Goal: Check status

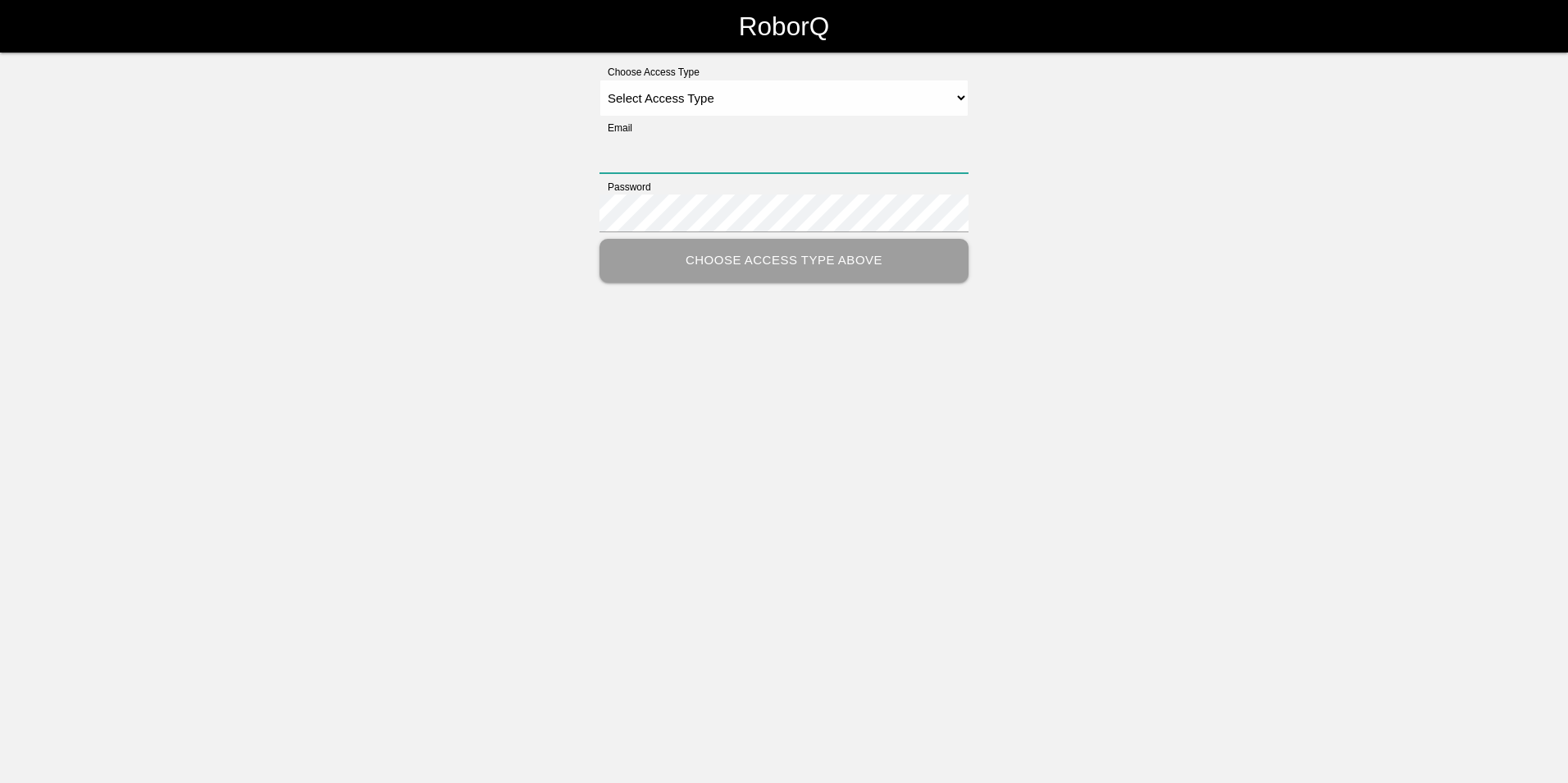
type input "ryan.wheater@magna.com"
click at [756, 102] on select "Select Access Type Admin Customer Supervisor Worker" at bounding box center [784, 98] width 369 height 37
select select "Customer"
click at [599, 79] on select "Select Access Type Admin Customer Supervisor Worker" at bounding box center [784, 98] width 369 height 37
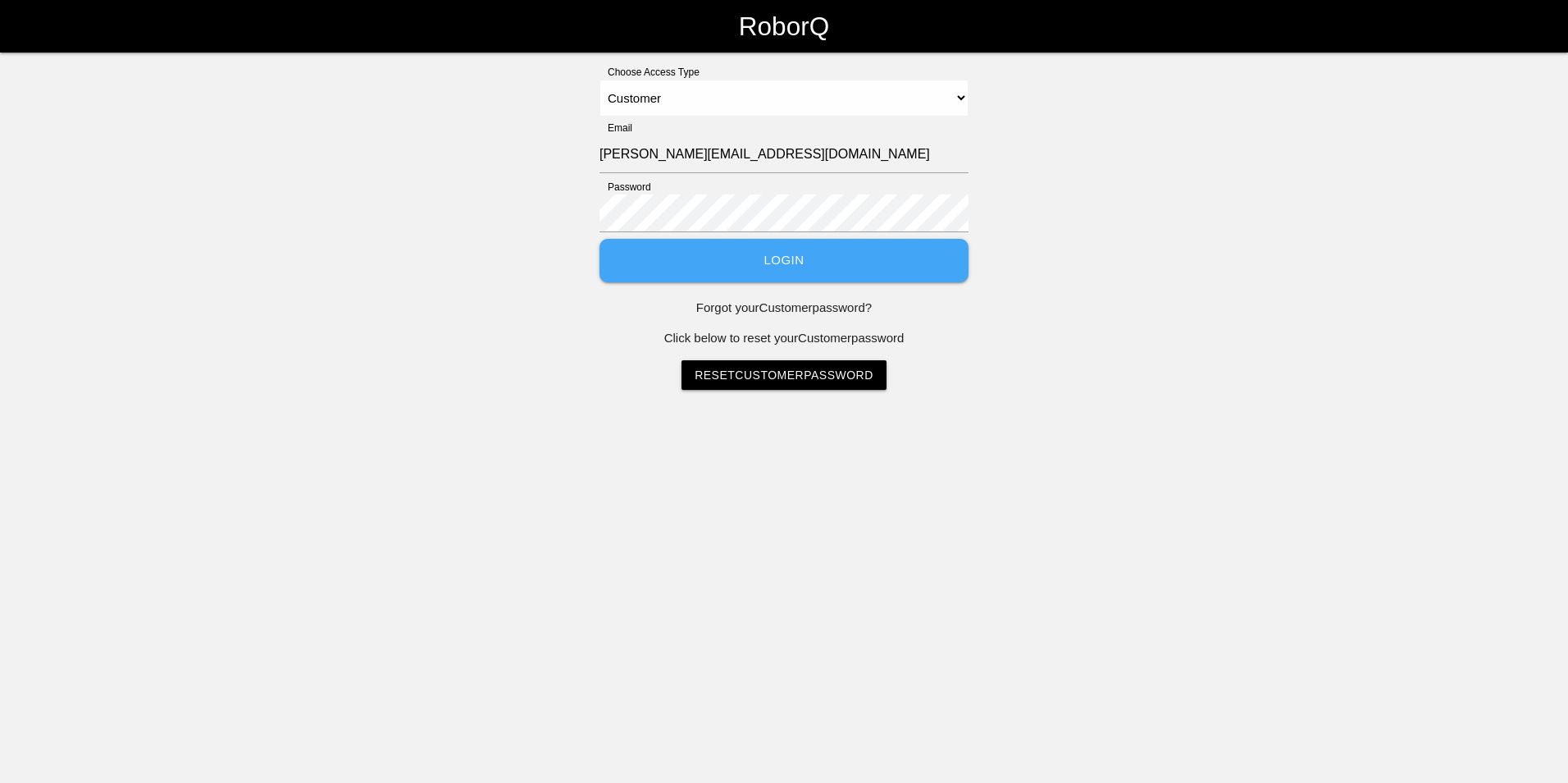
click at [792, 264] on button "Login" at bounding box center [784, 260] width 369 height 43
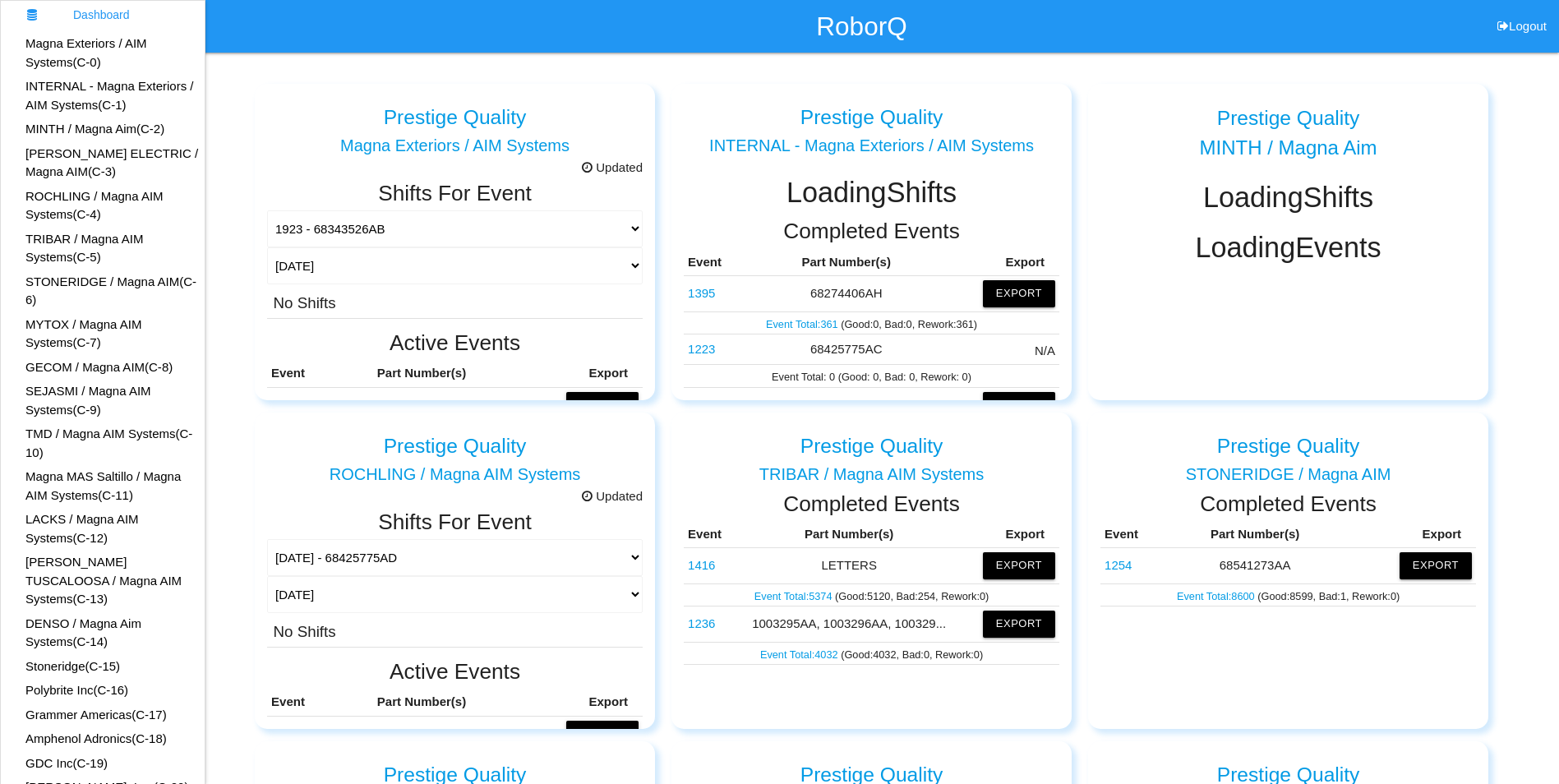
scroll to position [82, 0]
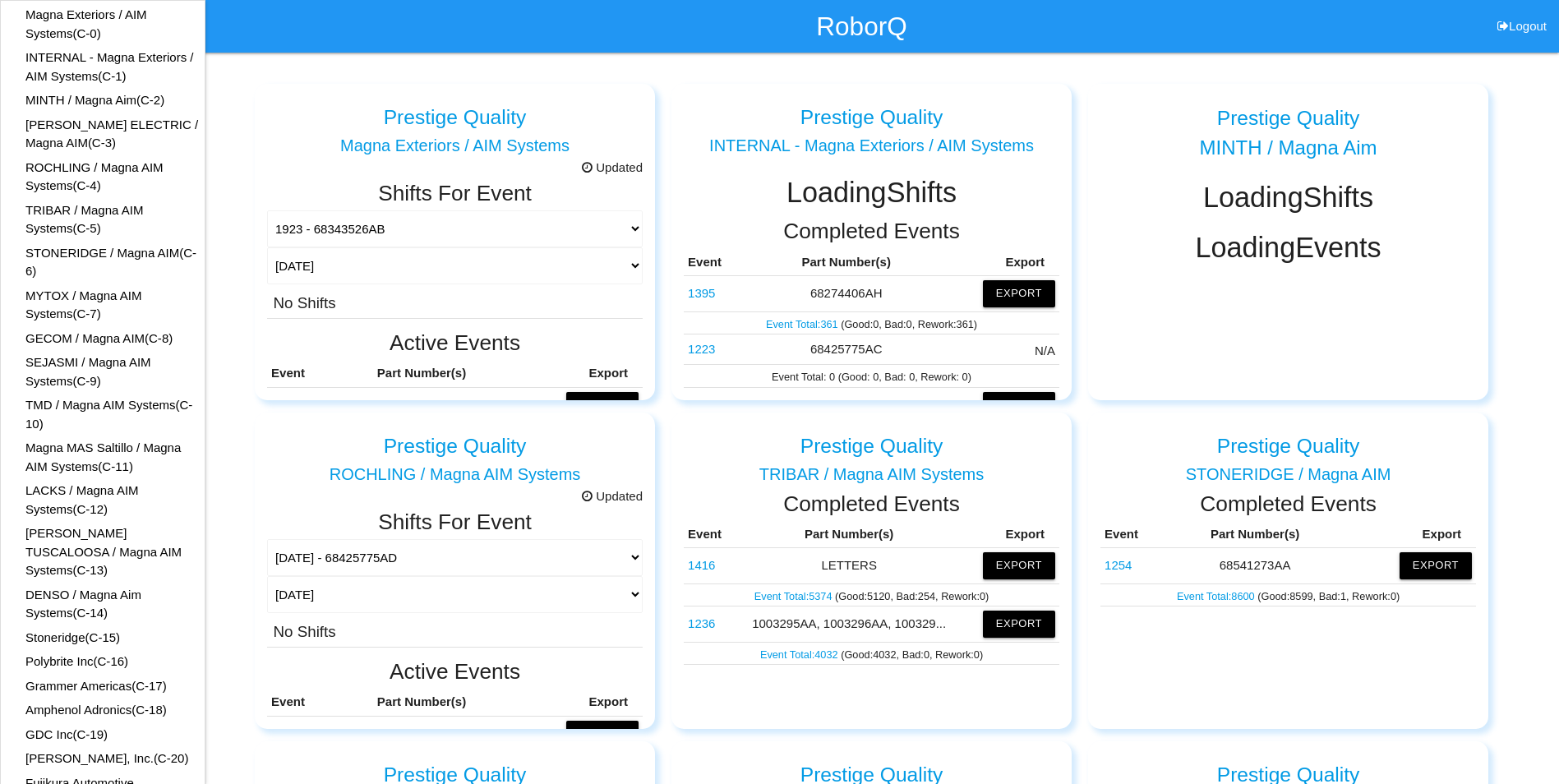
click at [88, 405] on link "TMD / Magna AIM Systems (C- 10 )" at bounding box center [109, 413] width 167 height 33
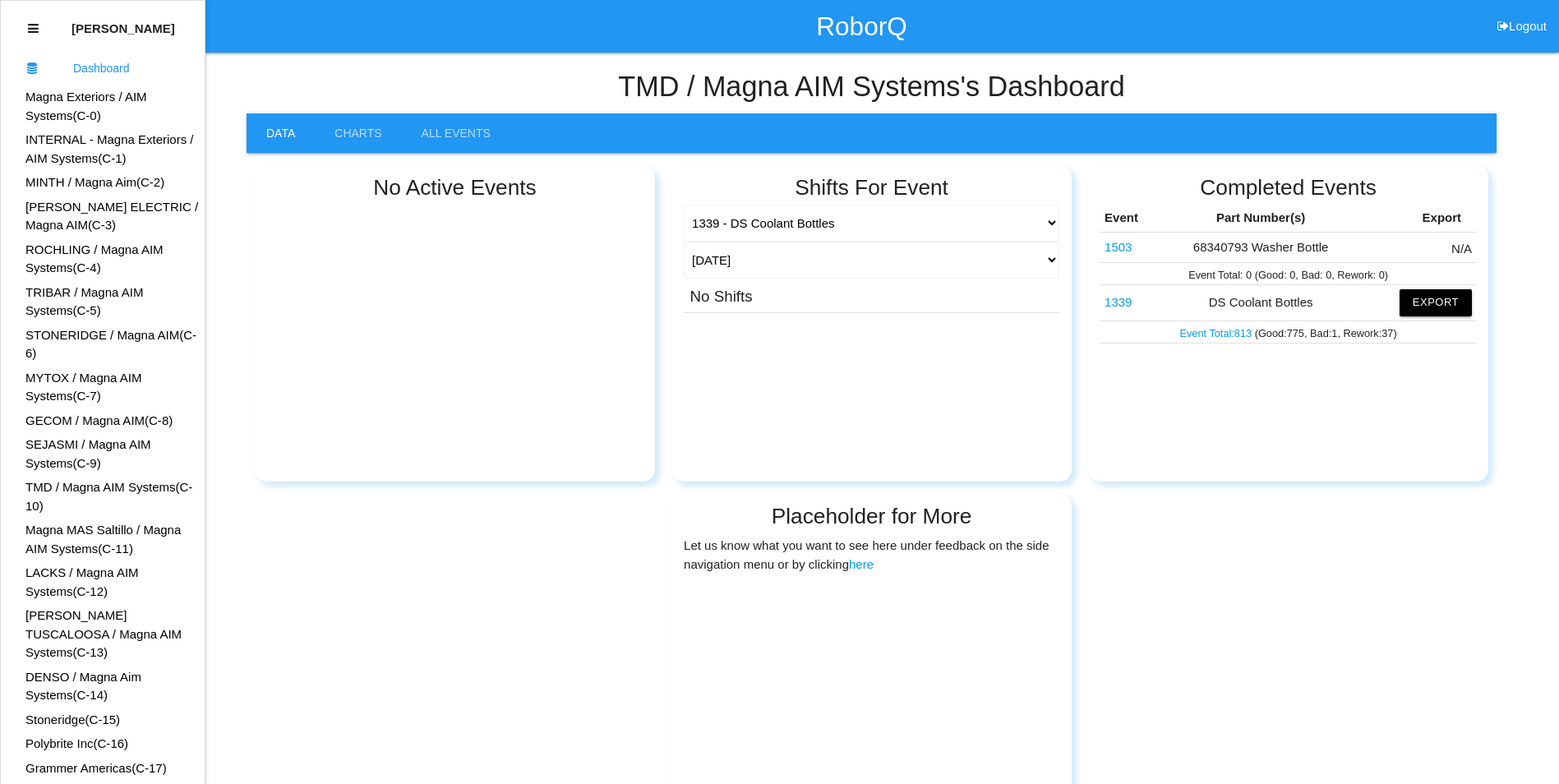
click at [1122, 250] on link "1503" at bounding box center [1118, 247] width 27 height 14
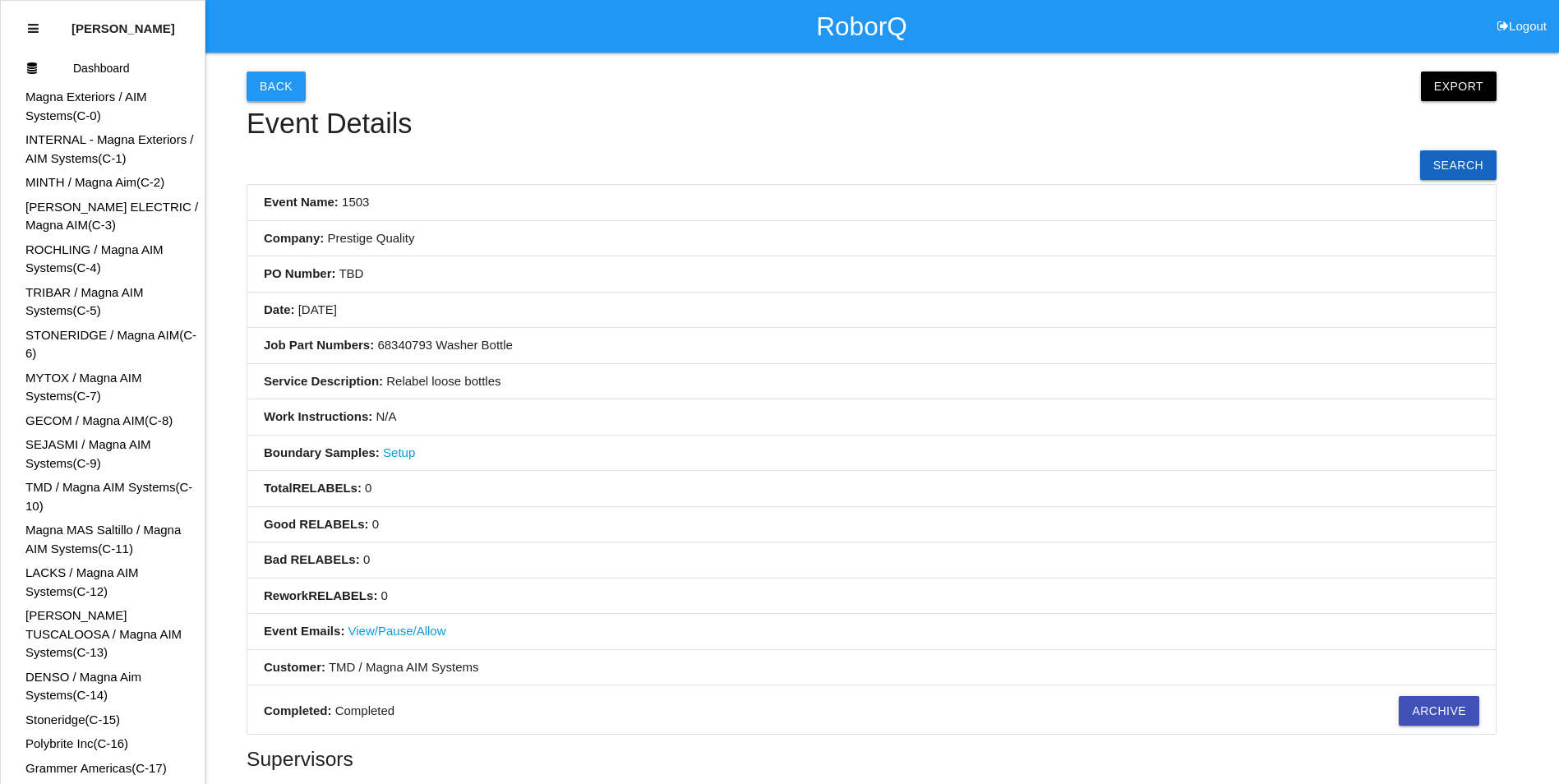
click at [269, 80] on button "Back" at bounding box center [276, 87] width 59 height 30
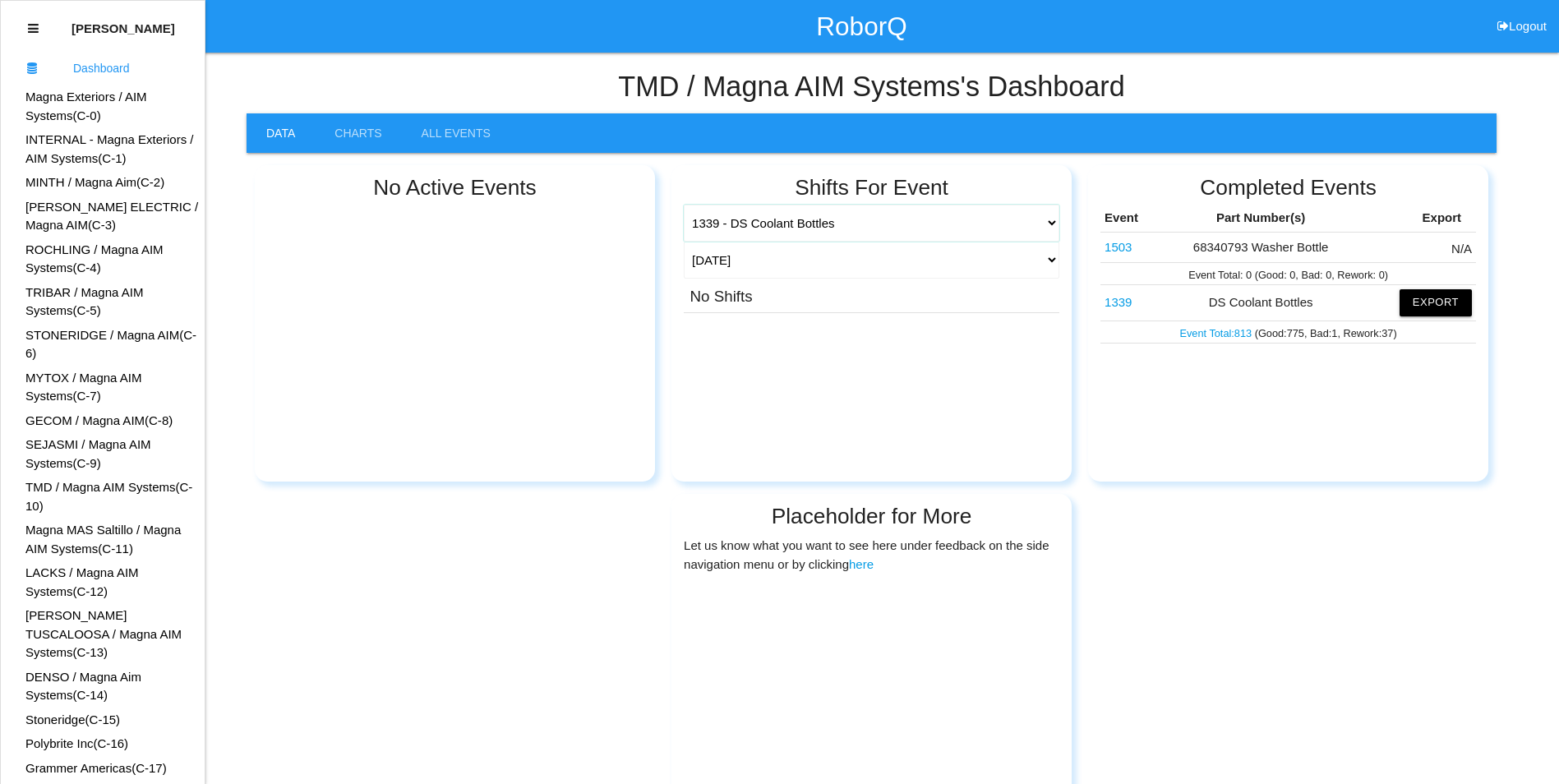
click at [808, 223] on select "1339 - DS Coolant Bottles 1503 - 68340793 Washer Bottle" at bounding box center [871, 223] width 375 height 37
select select "642f067ecdd10a0012f8c40d"
click at [684, 205] on select "1339 - DS Coolant Bottles 1503 - 68340793 Washer Bottle" at bounding box center [871, 223] width 375 height 37
click at [73, 98] on link "Magna Exteriors / AIM Systems (C- 0 )" at bounding box center [87, 105] width 122 height 33
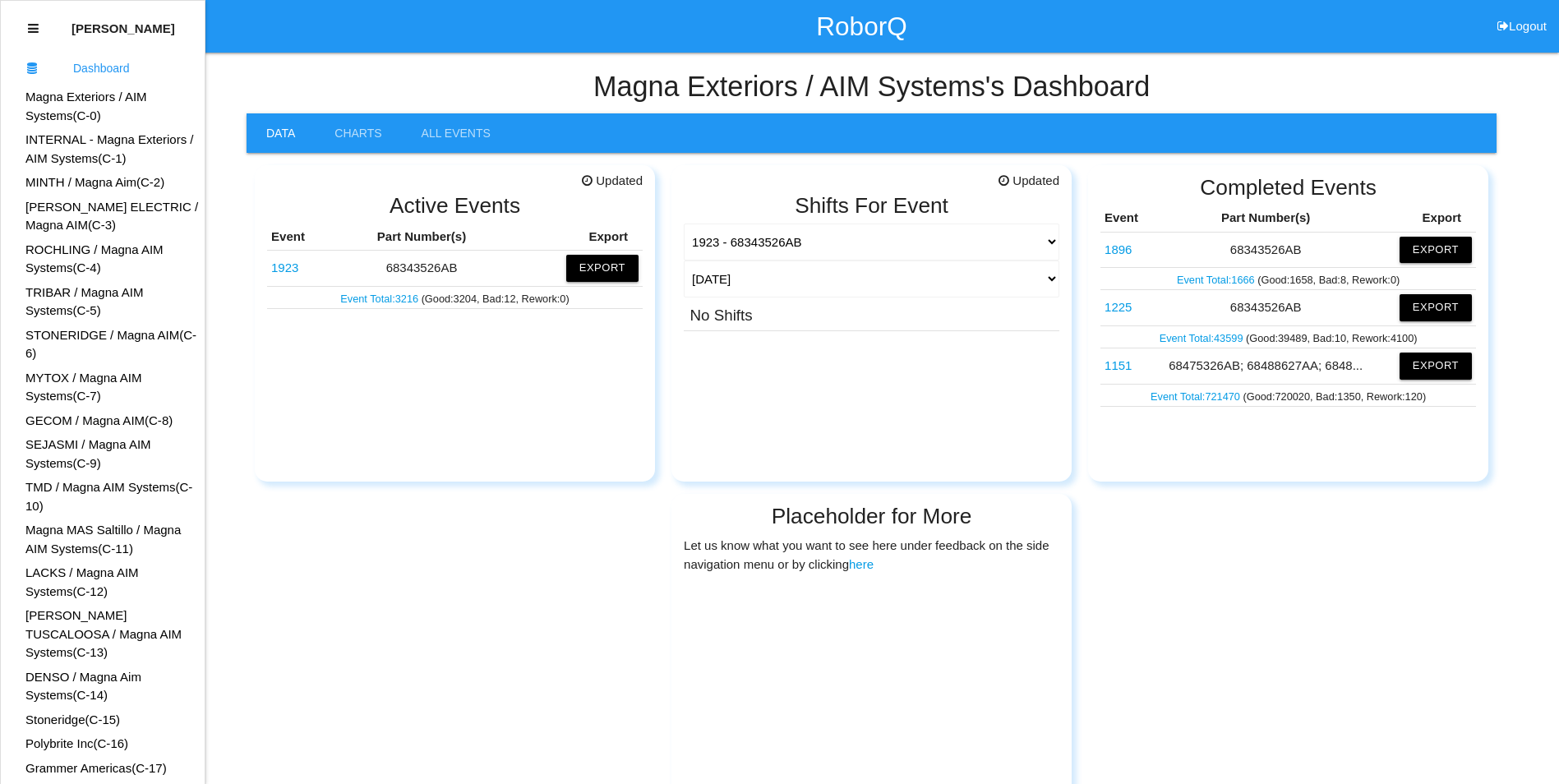
click at [73, 98] on link "Magna Exteriors / AIM Systems (C- 0 )" at bounding box center [87, 105] width 122 height 33
click at [35, 27] on icon at bounding box center [34, 28] width 11 height 12
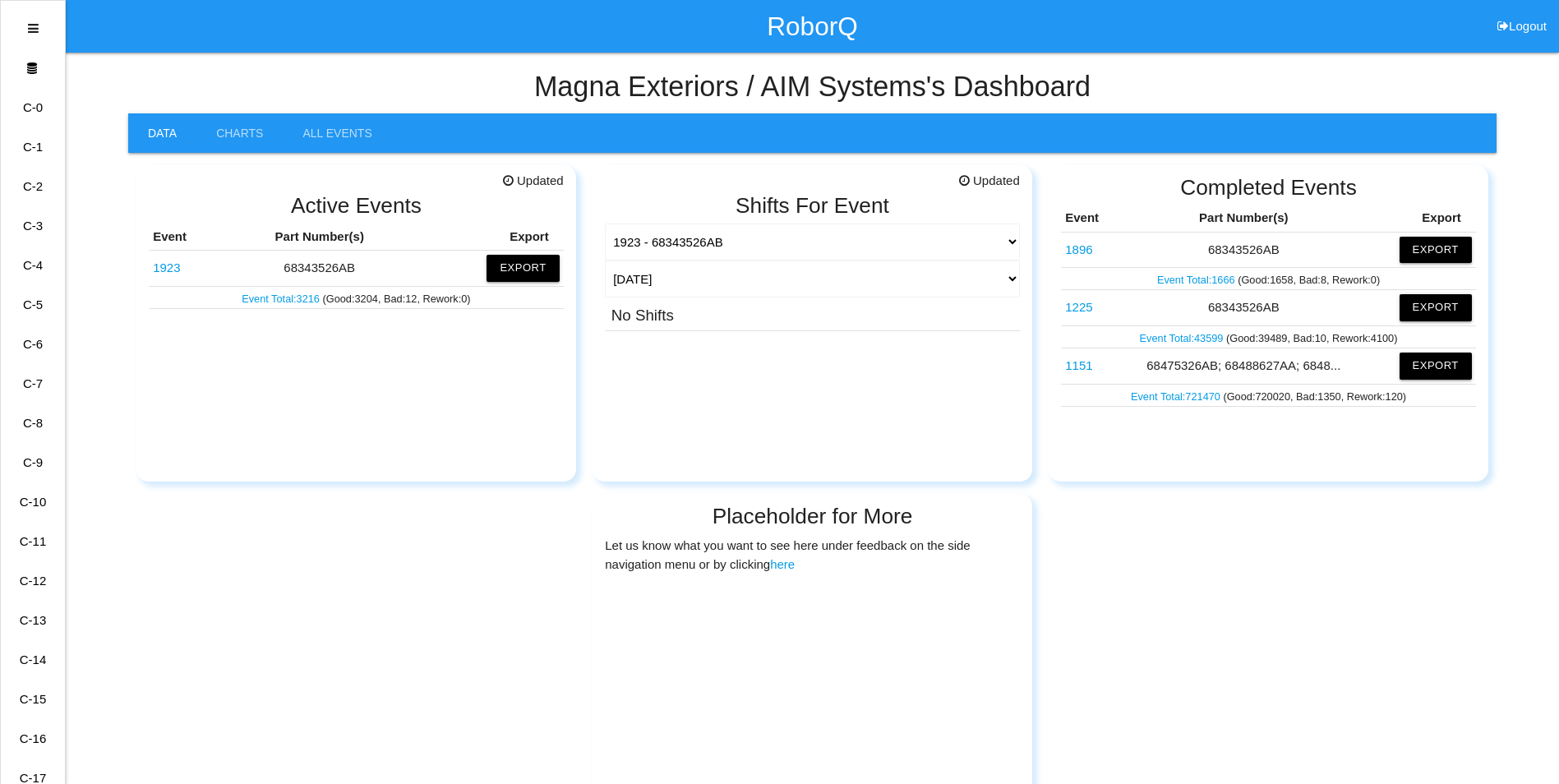
click at [32, 23] on icon at bounding box center [34, 28] width 11 height 12
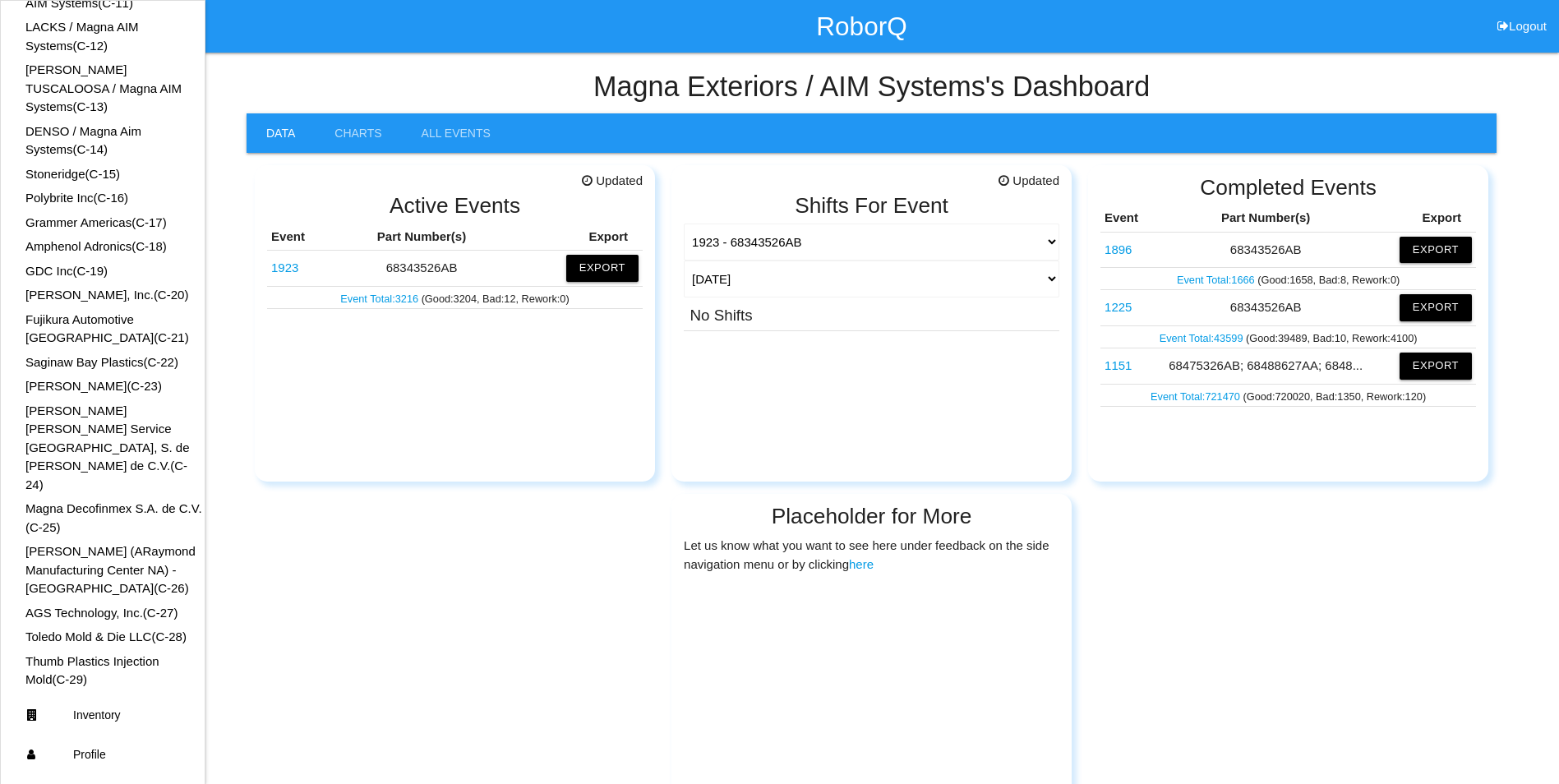
scroll to position [590, 0]
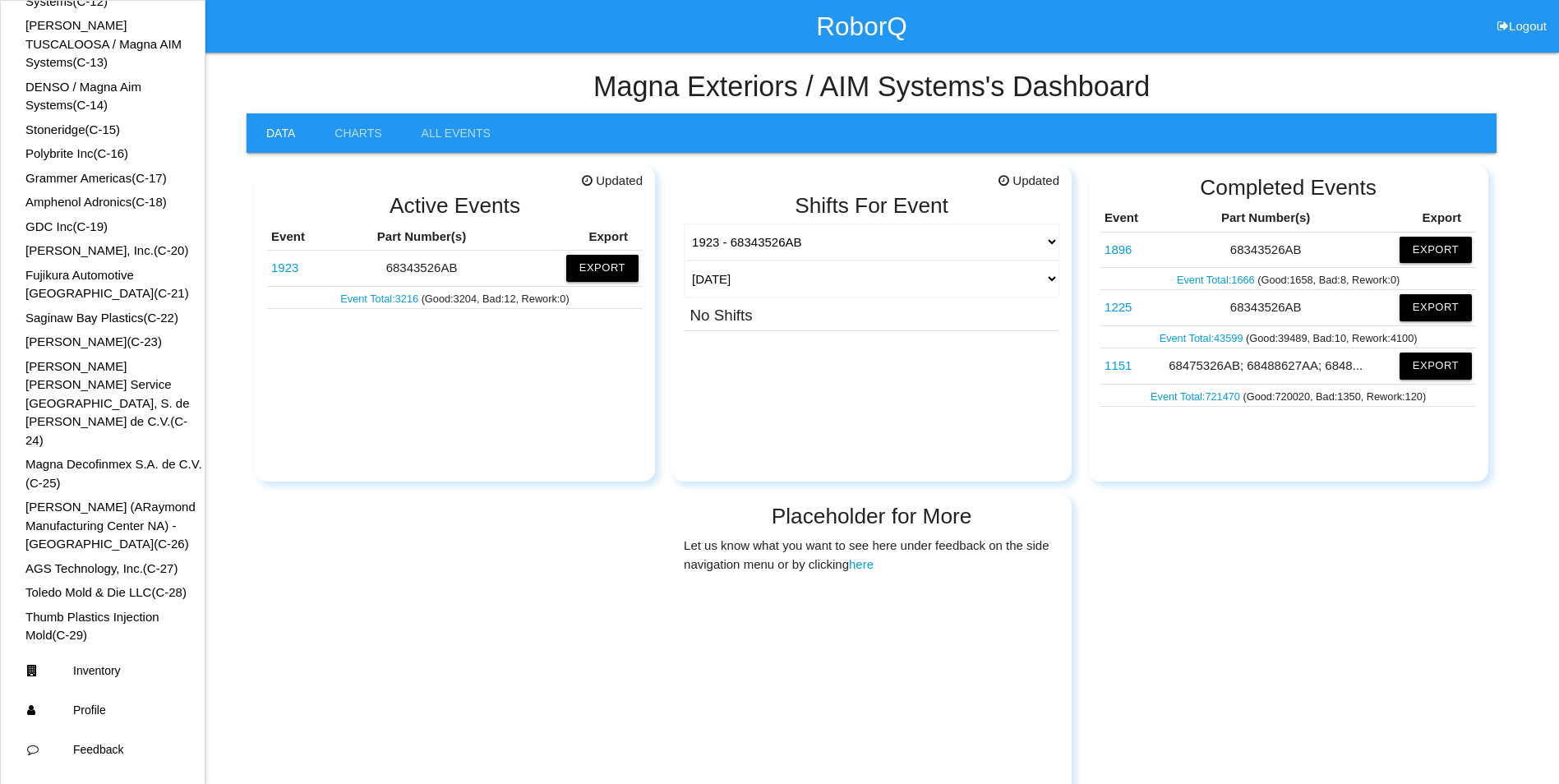
click at [94, 585] on link "Toledo Mold & Die LLC (C- 28 )" at bounding box center [106, 592] width 161 height 14
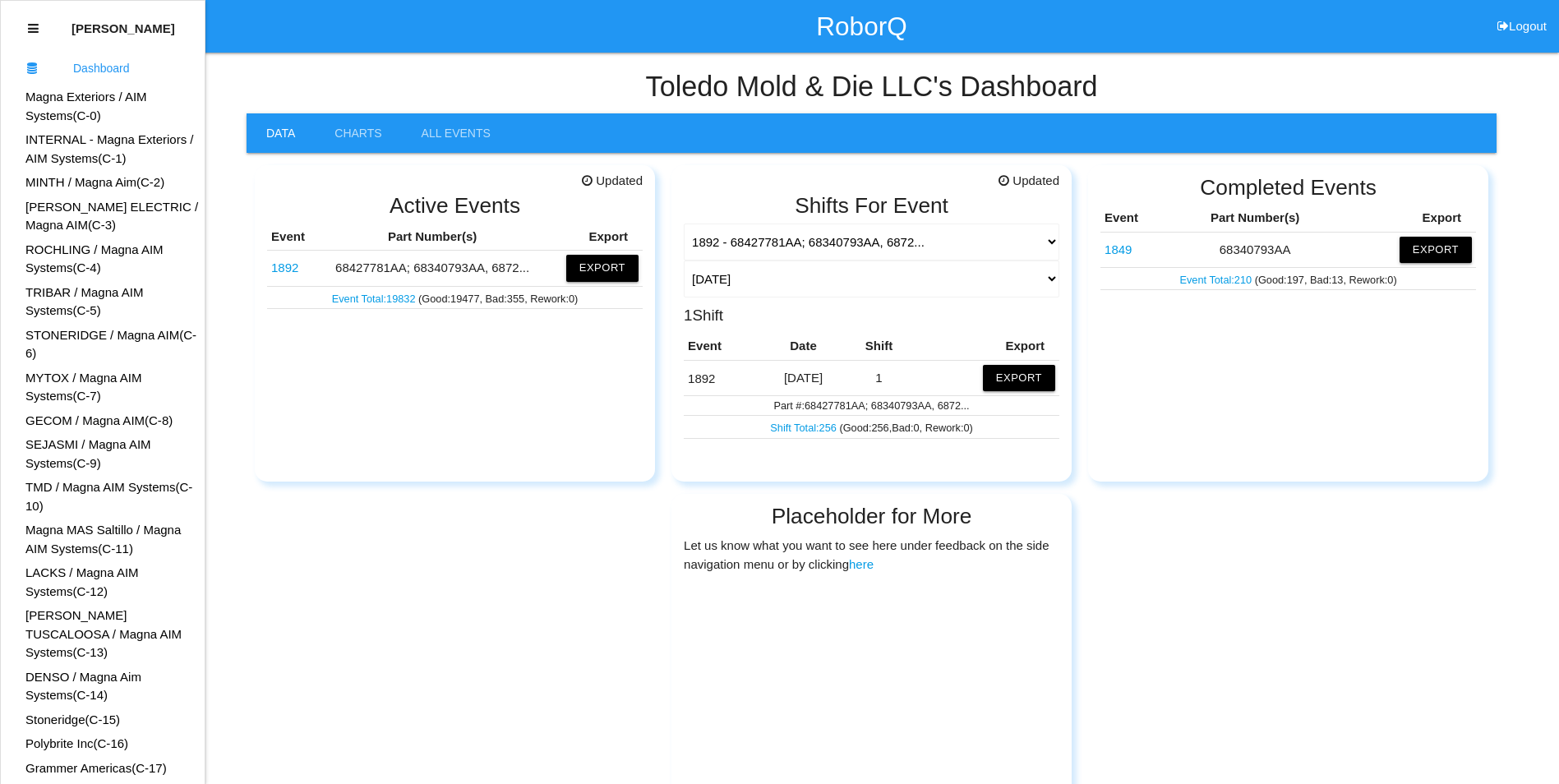
click at [289, 268] on link "1892" at bounding box center [284, 268] width 27 height 14
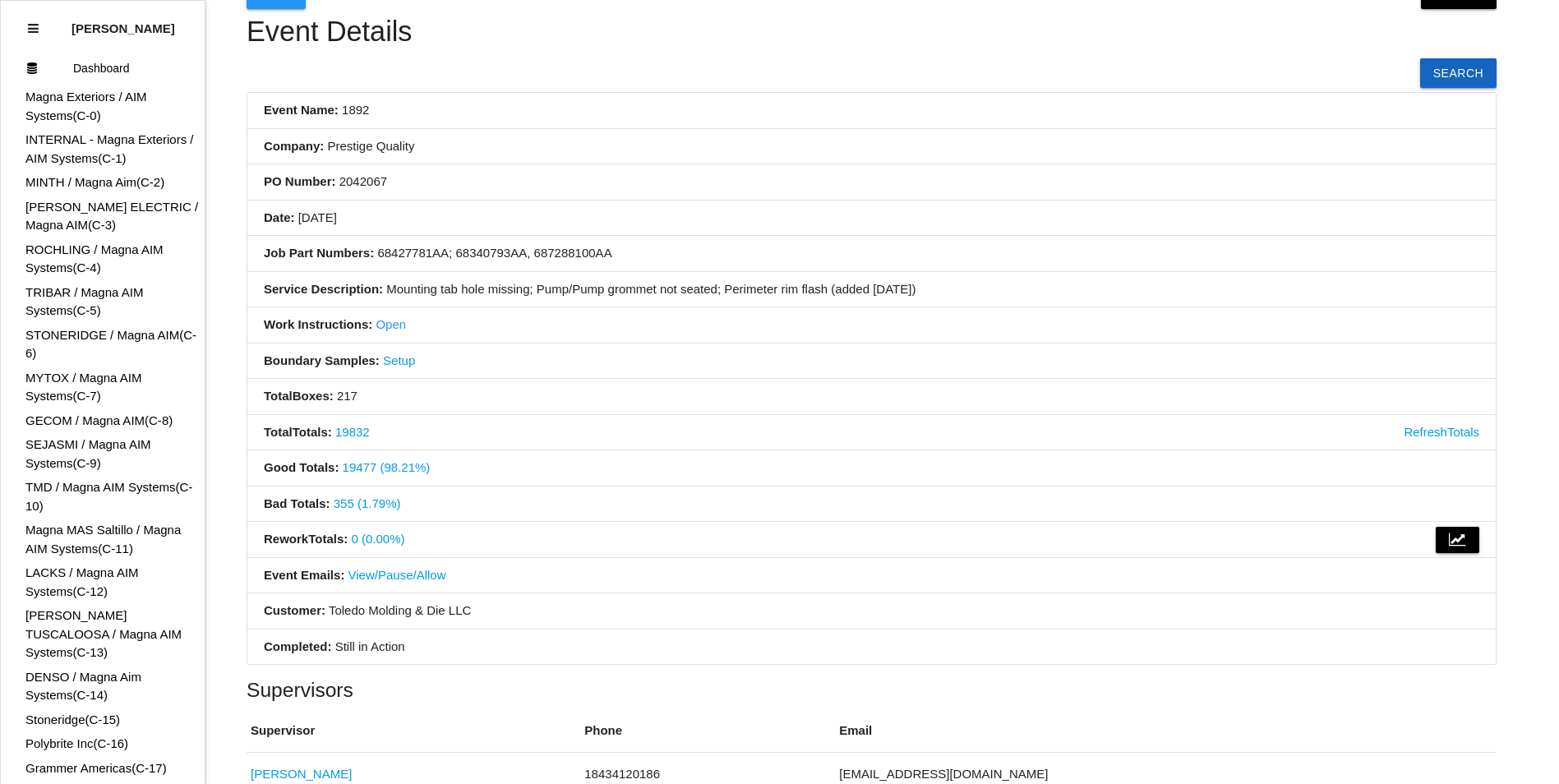
scroll to position [78, 0]
